Goal: Task Accomplishment & Management: Use online tool/utility

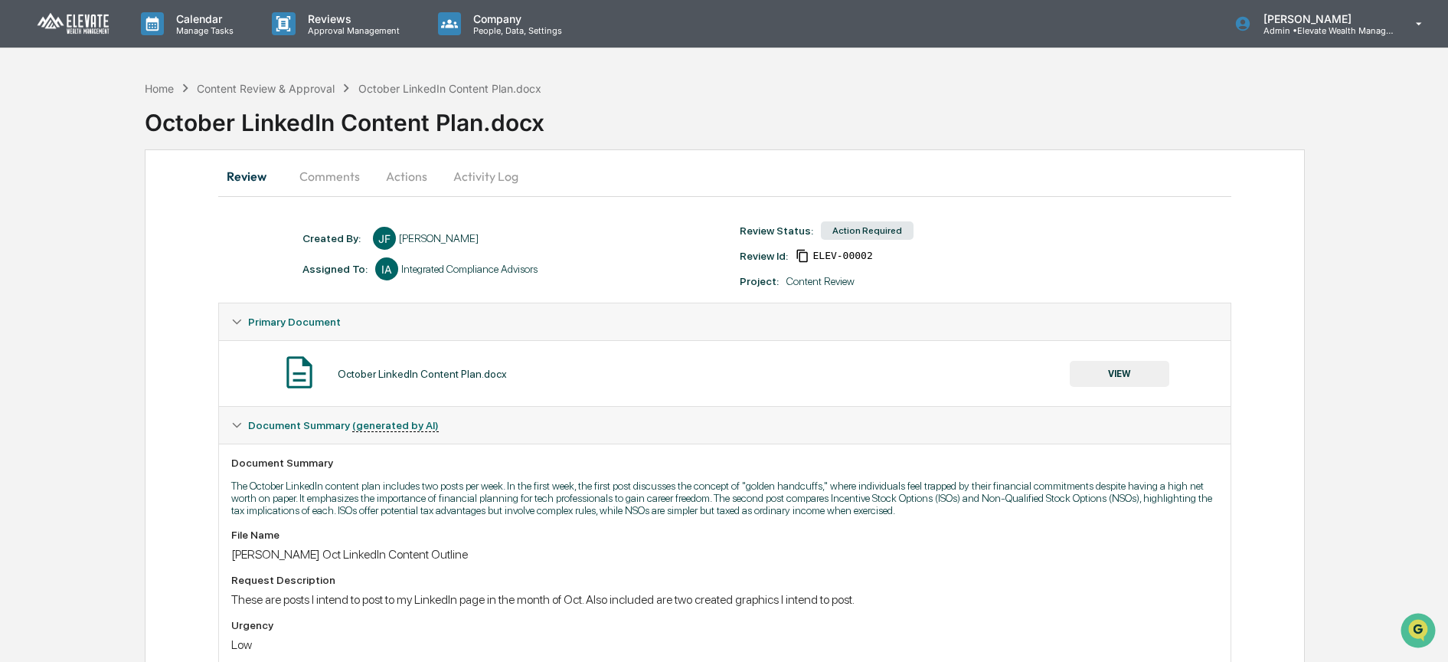
click at [349, 187] on button "Comments" at bounding box center [329, 176] width 85 height 37
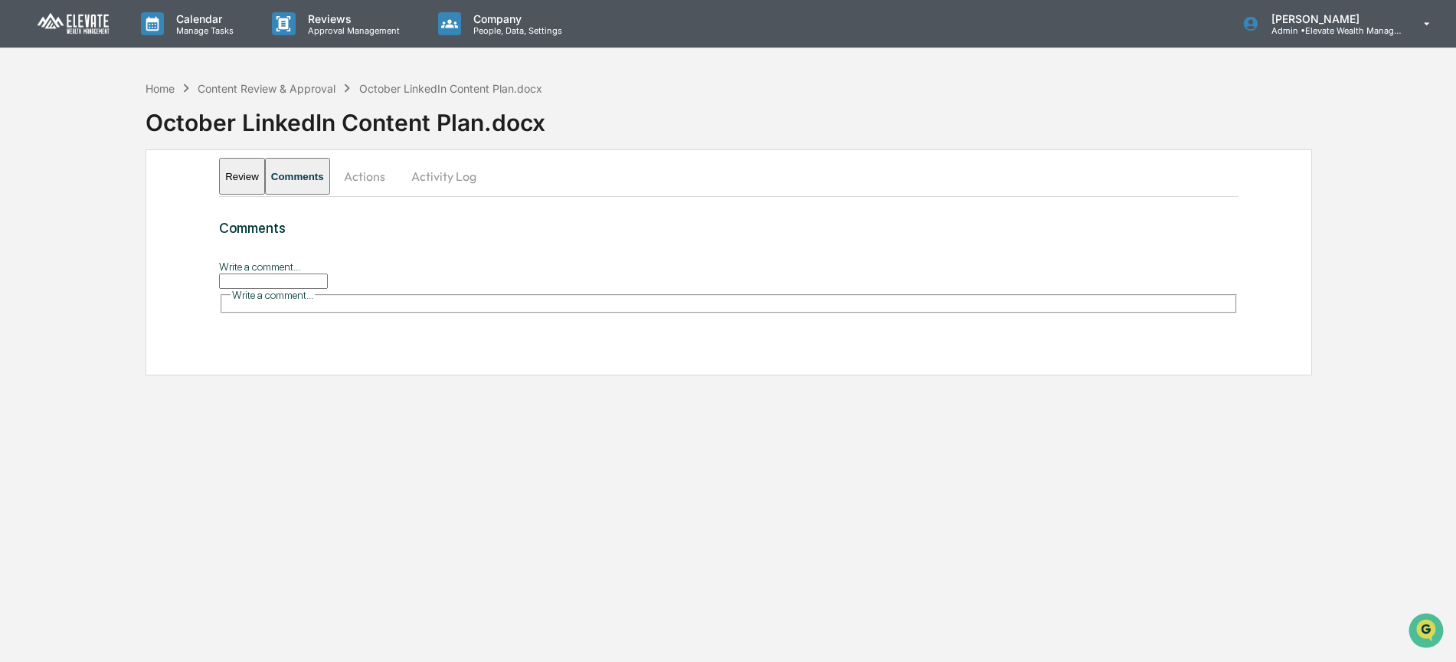
click at [399, 182] on button "Actions" at bounding box center [364, 176] width 69 height 37
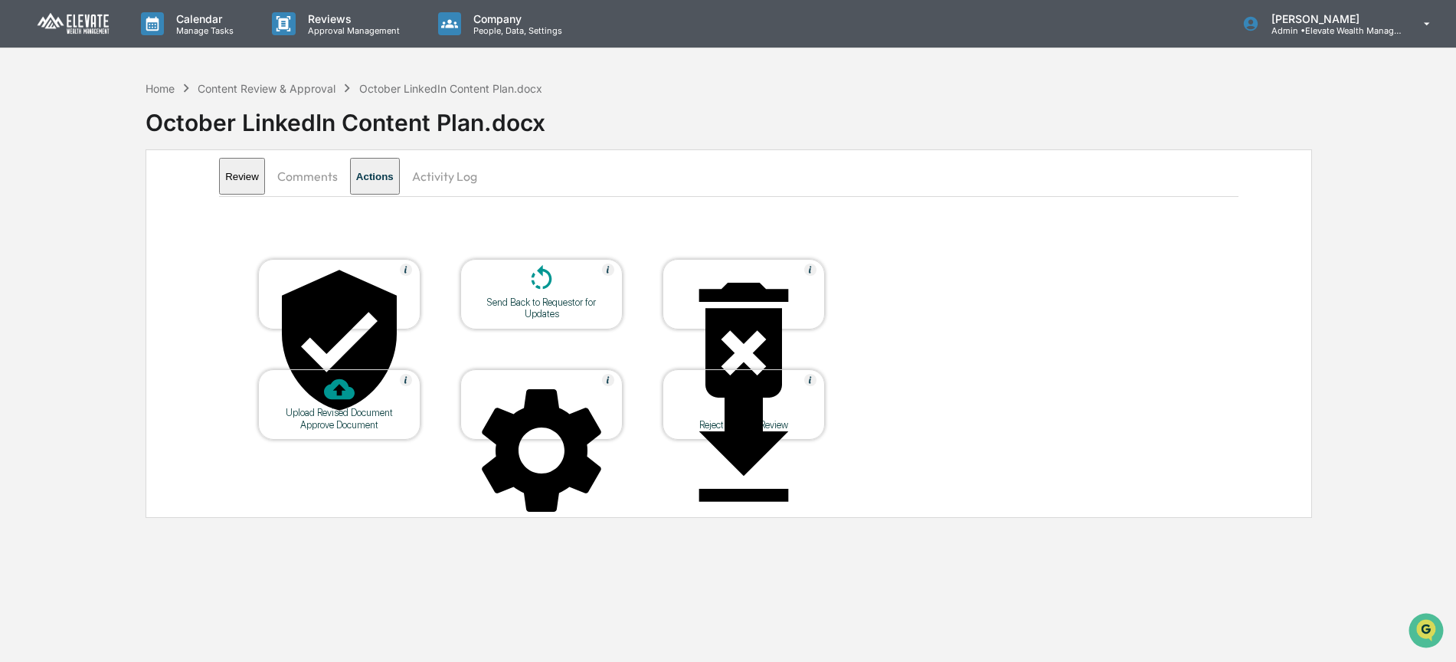
click at [470, 178] on button "Activity Log" at bounding box center [445, 176] width 90 height 37
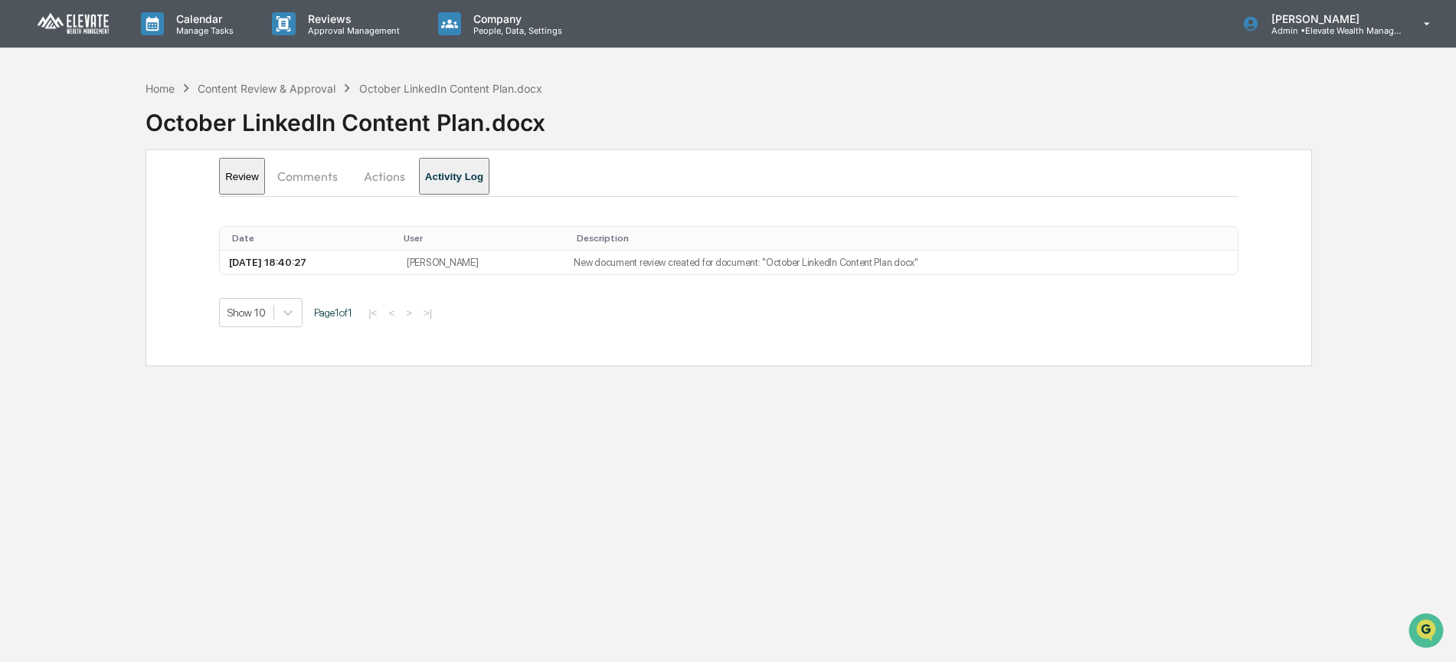
click at [254, 178] on button "Review" at bounding box center [242, 176] width 46 height 37
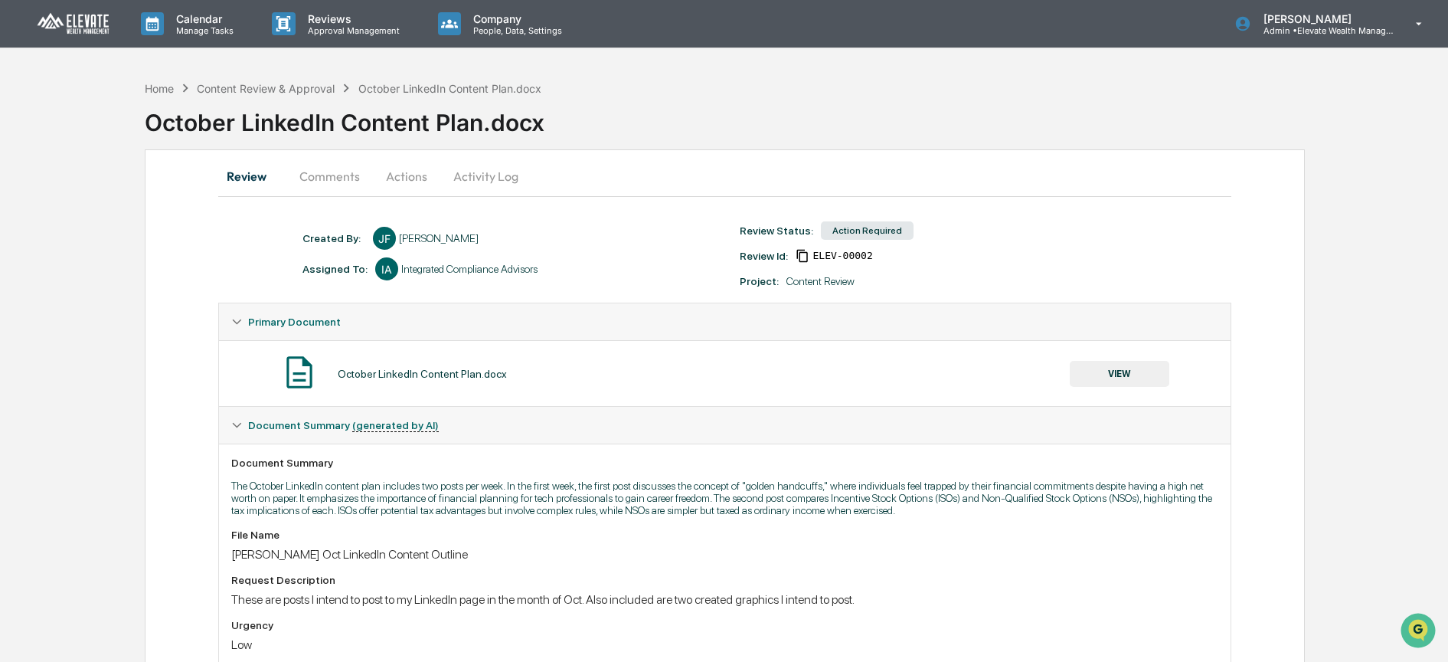
click at [329, 179] on button "Comments" at bounding box center [329, 176] width 85 height 37
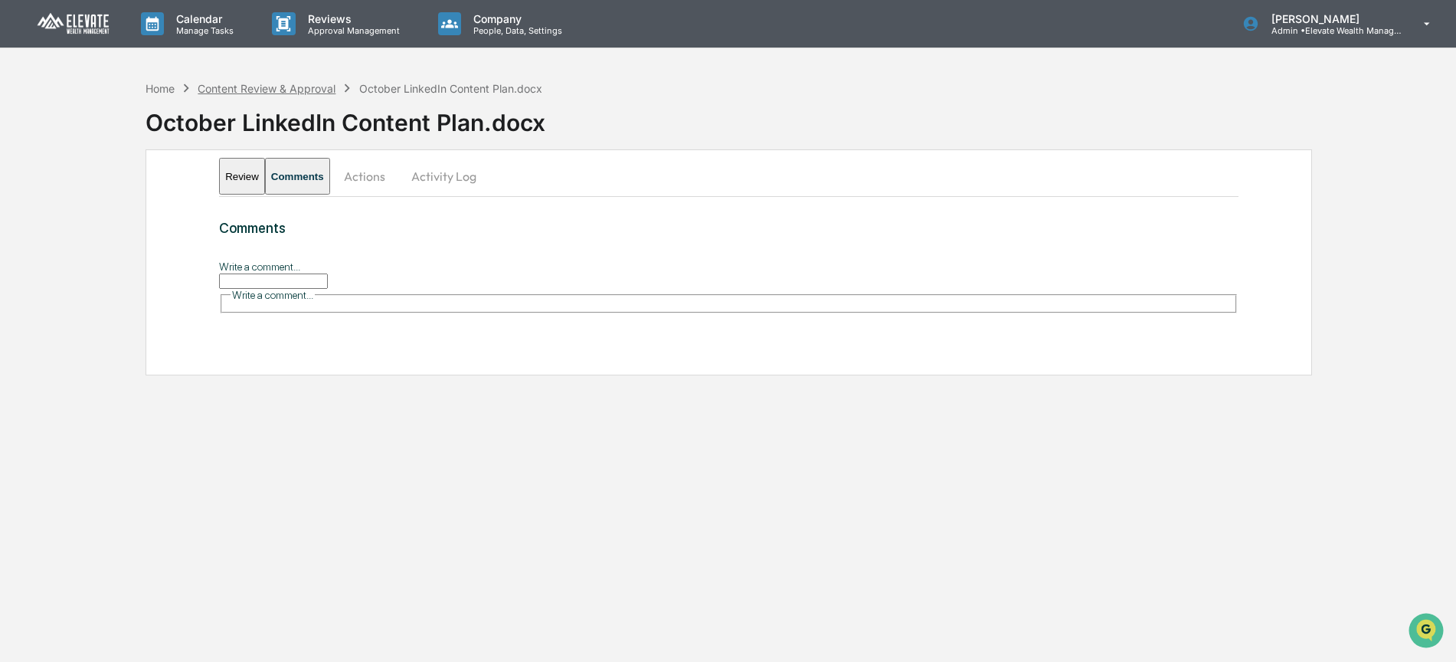
click at [268, 85] on div "Content Review & Approval" at bounding box center [267, 88] width 138 height 13
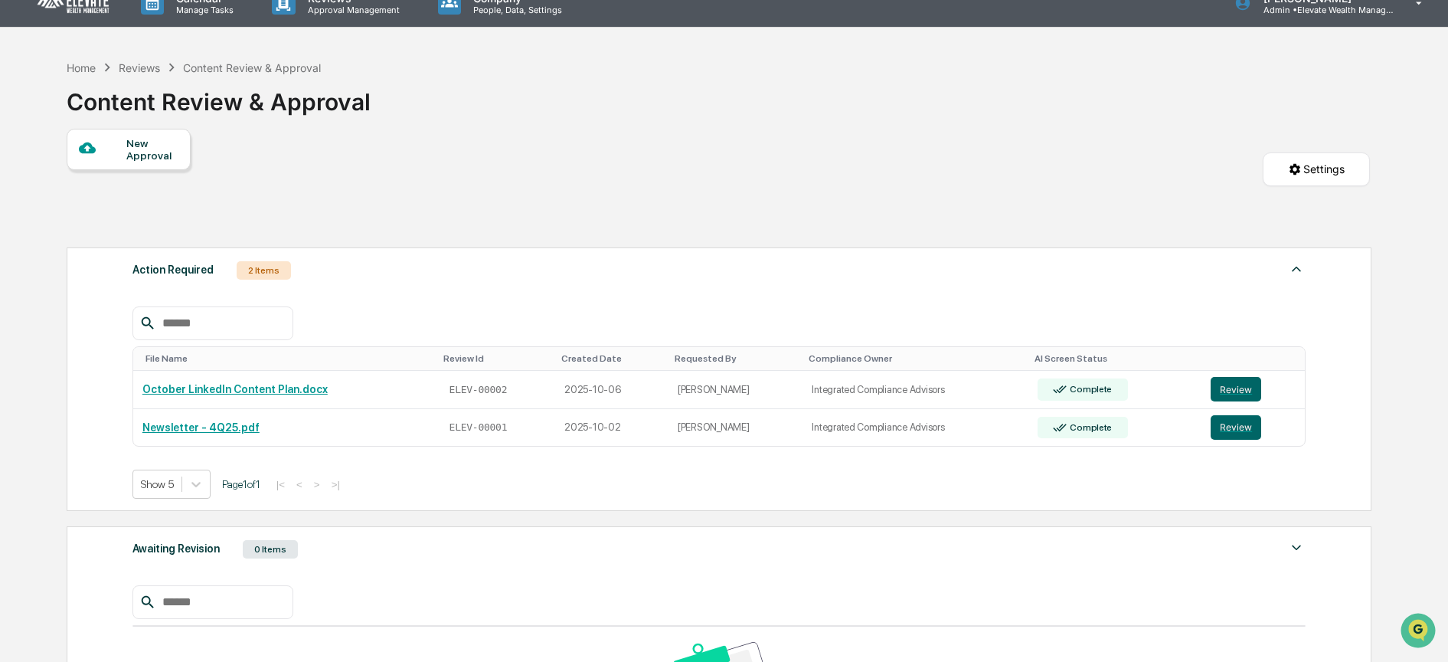
scroll to position [214, 0]
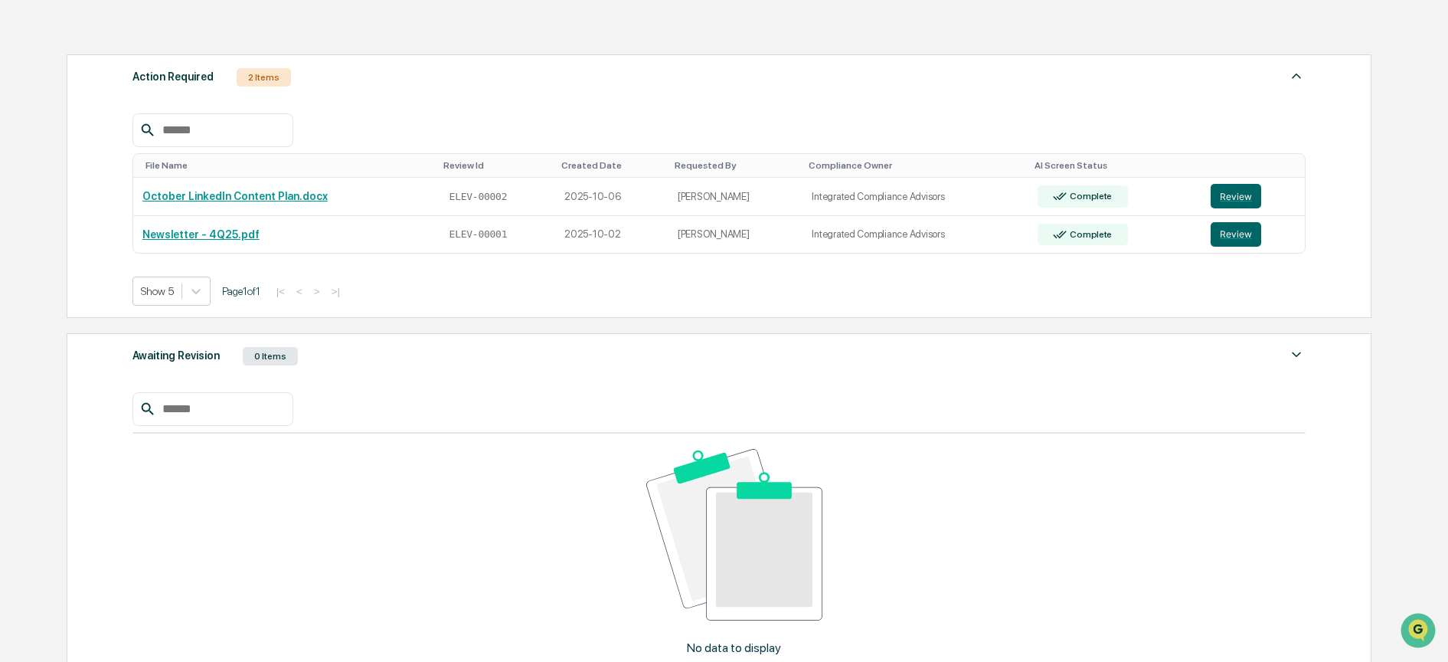
click at [396, 353] on div "Awaiting Revision 0 Items" at bounding box center [718, 355] width 1173 height 21
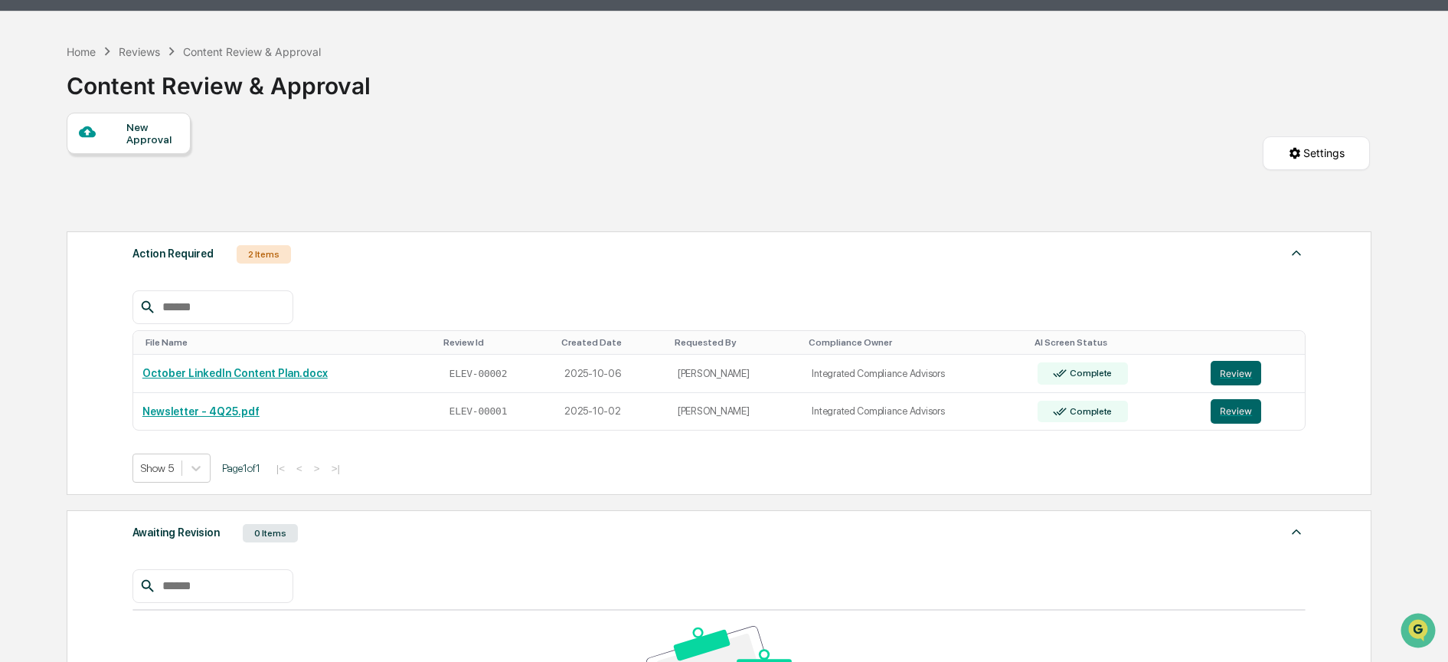
scroll to position [0, 0]
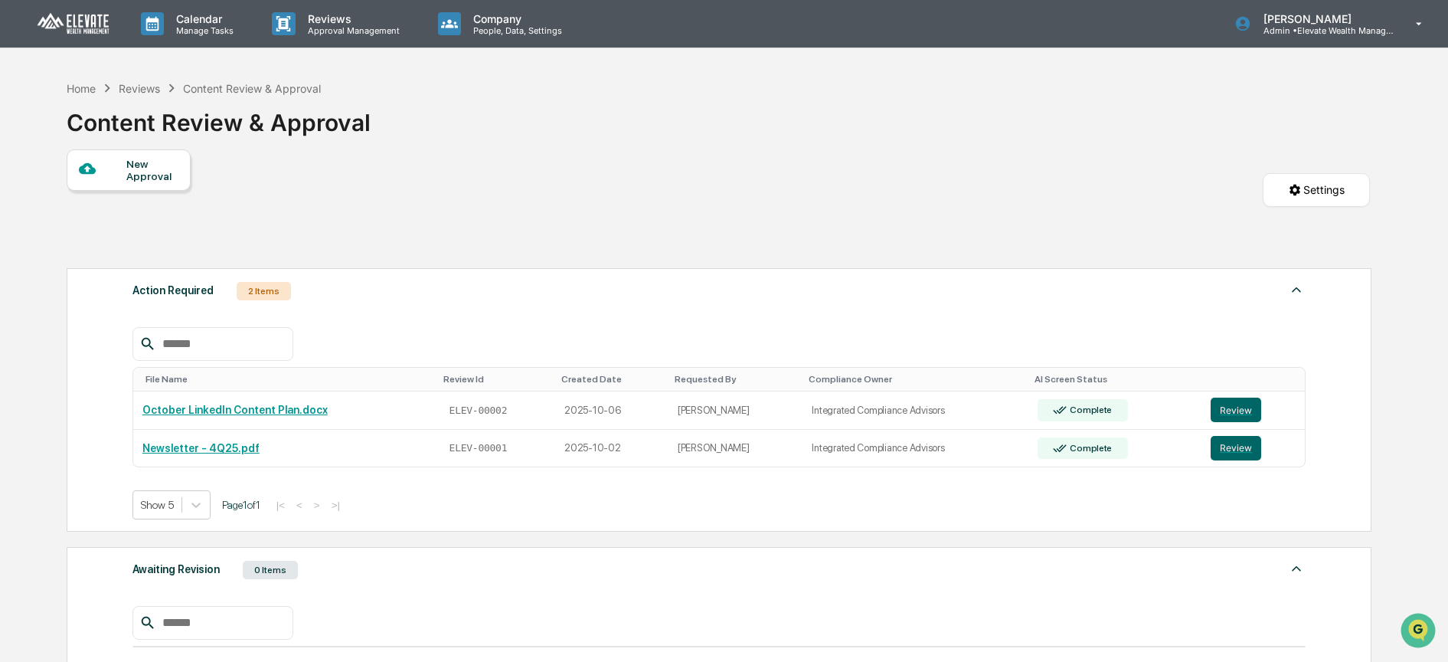
click at [135, 83] on div "Reviews" at bounding box center [139, 88] width 41 height 13
click at [77, 90] on div "Home" at bounding box center [81, 88] width 29 height 13
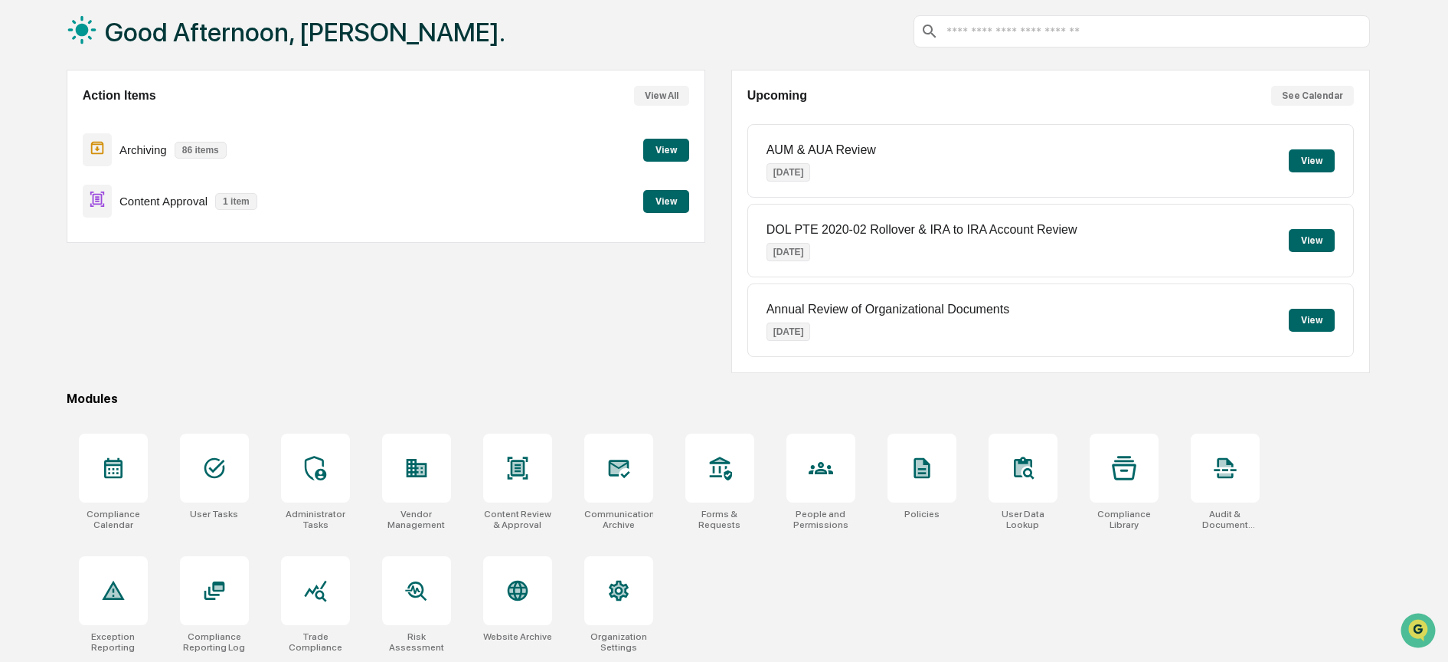
scroll to position [95, 0]
click at [529, 464] on icon at bounding box center [517, 468] width 25 height 25
